Goal: Task Accomplishment & Management: Use online tool/utility

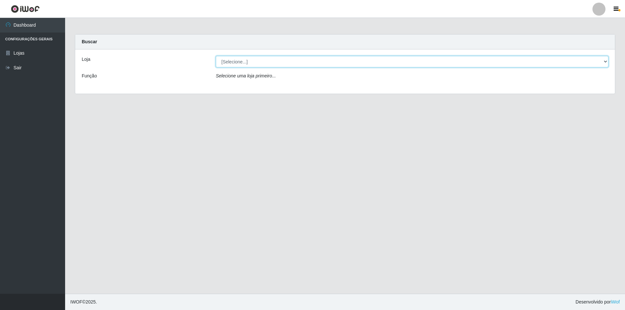
click at [242, 59] on select "[Selecione...] Atacado Vem - [STREET_ADDRESS]" at bounding box center [412, 61] width 393 height 11
select select "449"
click at [216, 56] on select "[Selecione...] Atacado Vem - [STREET_ADDRESS]" at bounding box center [412, 61] width 393 height 11
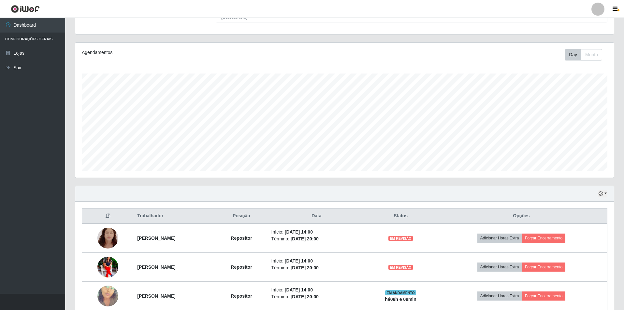
scroll to position [122, 0]
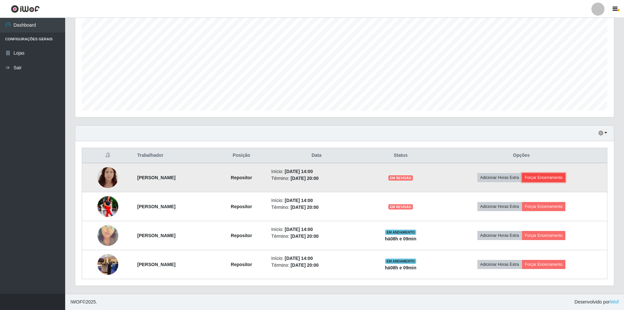
click at [563, 177] on button "Forçar Encerramento" at bounding box center [544, 177] width 44 height 9
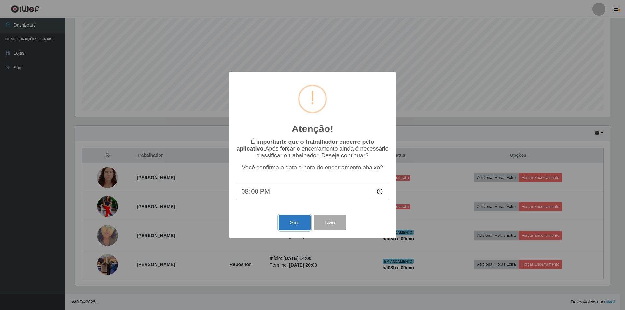
click at [288, 222] on button "Sim" at bounding box center [295, 222] width 32 height 15
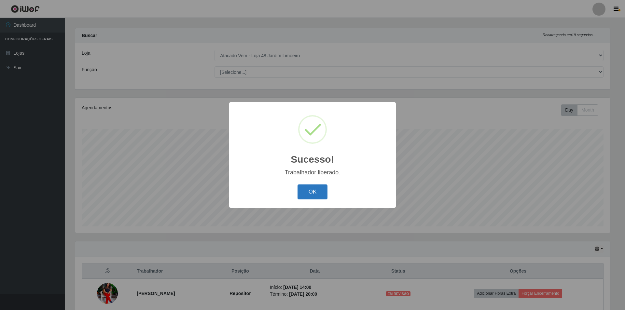
click at [313, 189] on button "OK" at bounding box center [313, 192] width 30 height 15
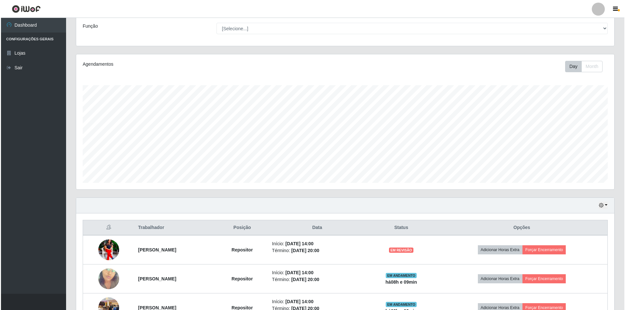
scroll to position [93, 0]
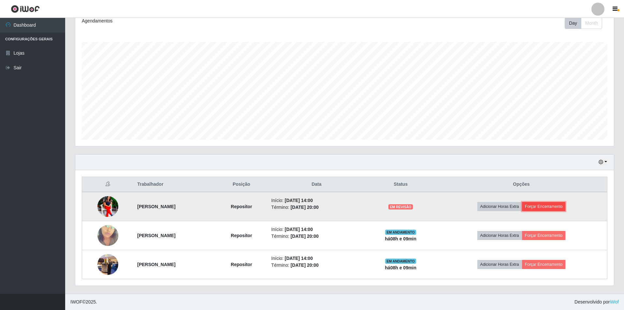
click at [547, 207] on button "Forçar Encerramento" at bounding box center [544, 206] width 44 height 9
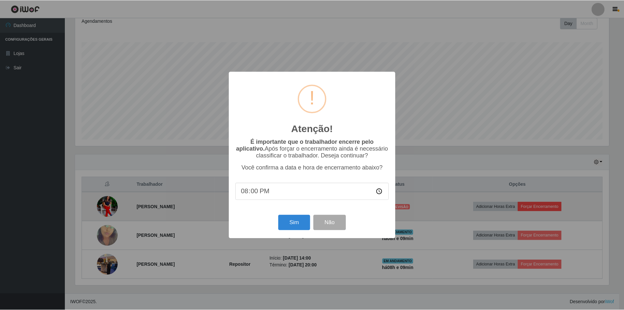
scroll to position [135, 535]
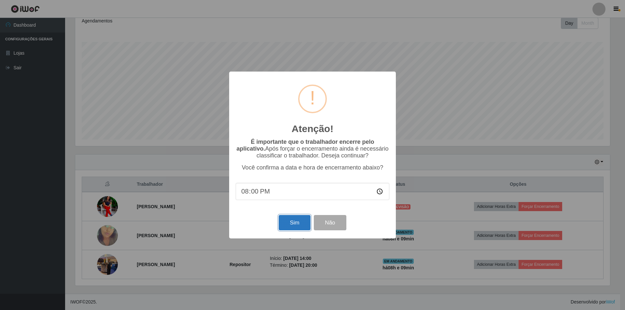
click at [292, 222] on button "Sim" at bounding box center [295, 222] width 32 height 15
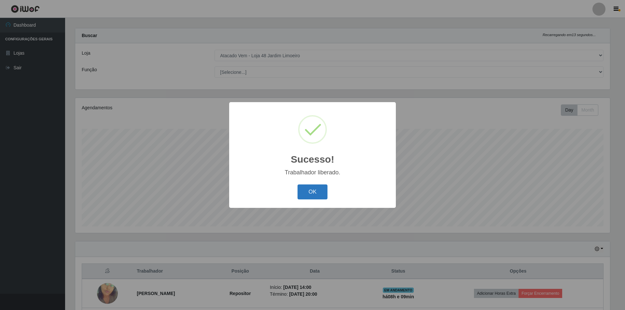
click at [311, 192] on button "OK" at bounding box center [313, 192] width 30 height 15
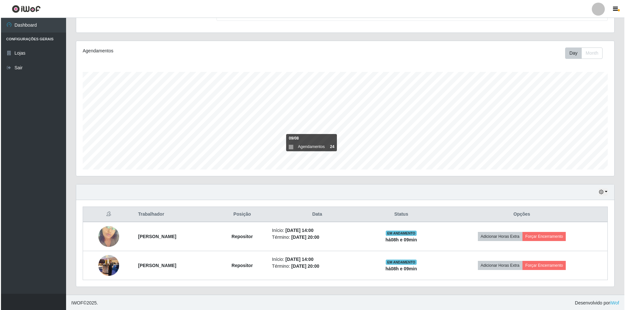
scroll to position [64, 0]
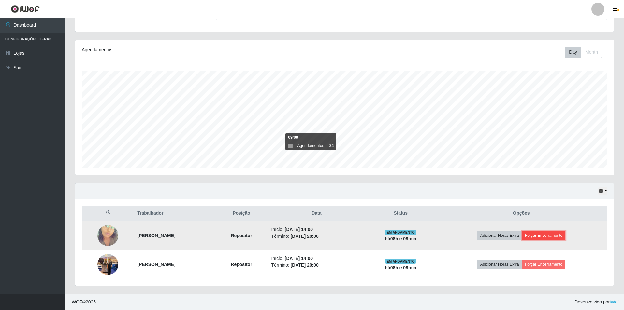
click at [550, 234] on button "Forçar Encerramento" at bounding box center [544, 235] width 44 height 9
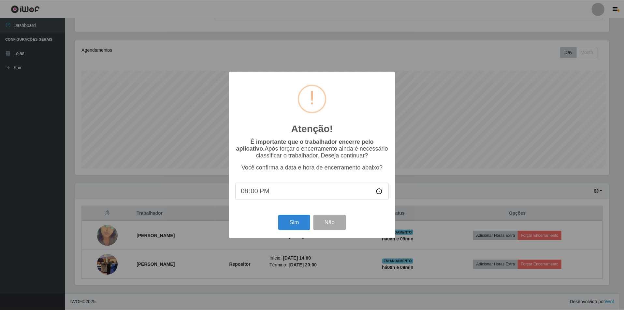
scroll to position [135, 535]
click at [292, 222] on button "Sim" at bounding box center [295, 222] width 32 height 15
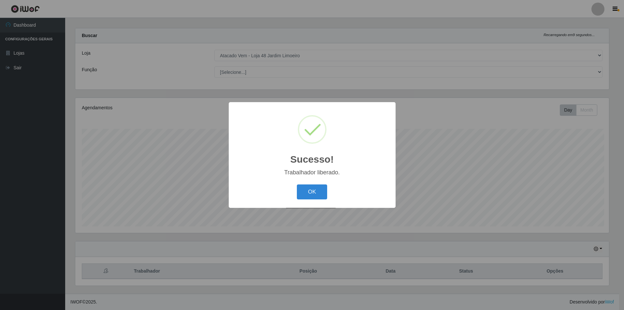
scroll to position [0, 0]
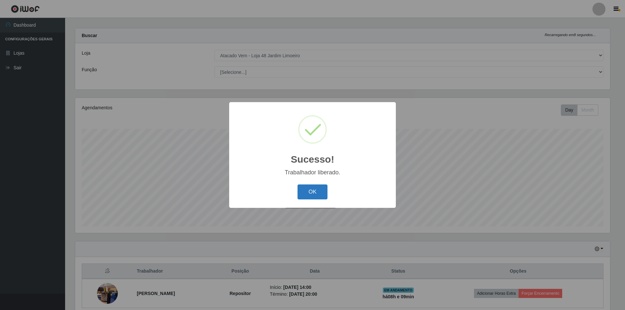
click at [308, 188] on button "OK" at bounding box center [313, 192] width 30 height 15
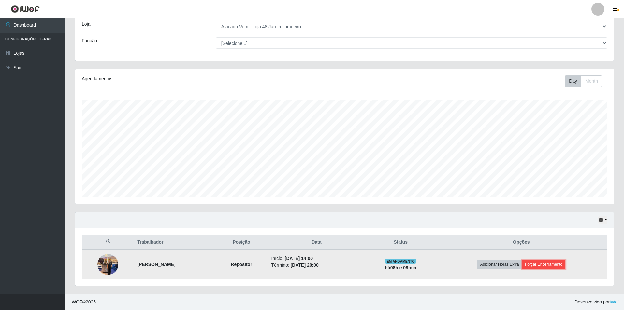
click at [552, 265] on button "Forçar Encerramento" at bounding box center [544, 264] width 44 height 9
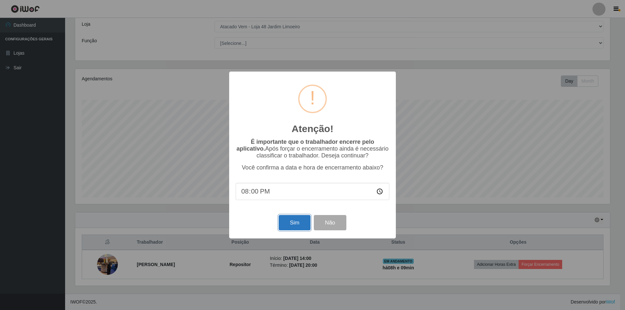
click at [298, 226] on button "Sim" at bounding box center [295, 222] width 32 height 15
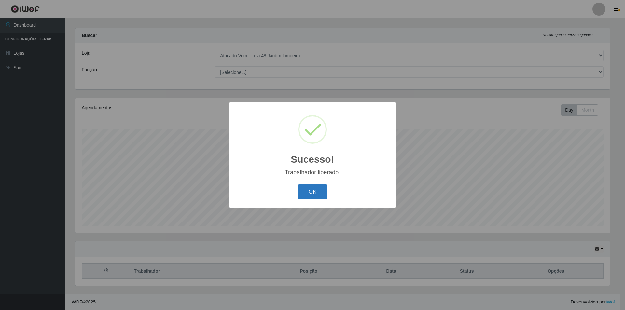
click at [306, 192] on button "OK" at bounding box center [313, 192] width 30 height 15
